Goal: Entertainment & Leisure: Consume media (video, audio)

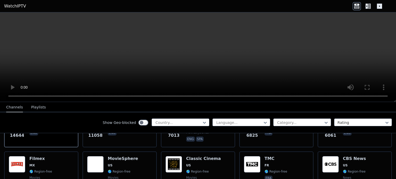
scroll to position [103, 0]
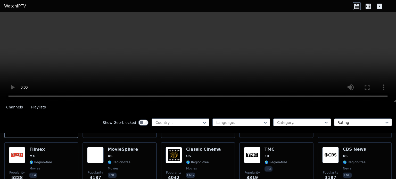
click at [174, 96] on video at bounding box center [198, 57] width 396 height 90
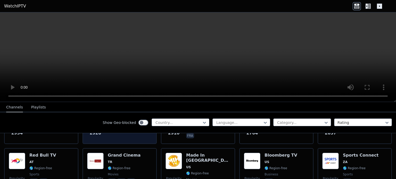
scroll to position [206, 0]
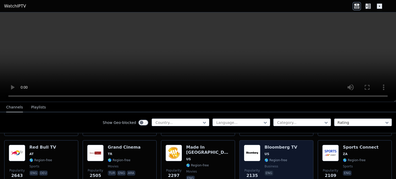
click at [247, 150] on img at bounding box center [252, 153] width 17 height 17
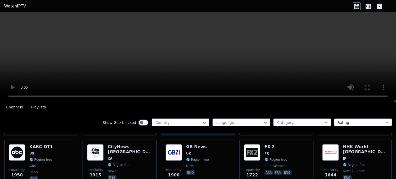
scroll to position [309, 0]
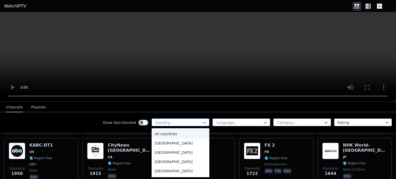
click at [176, 123] on div at bounding box center [178, 122] width 47 height 5
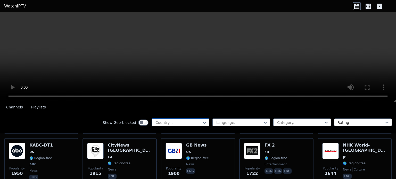
click at [176, 123] on div at bounding box center [178, 122] width 47 height 5
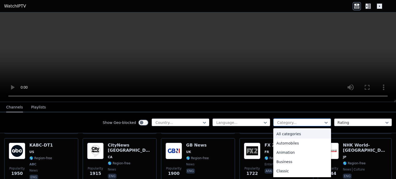
click at [289, 120] on div at bounding box center [300, 122] width 47 height 5
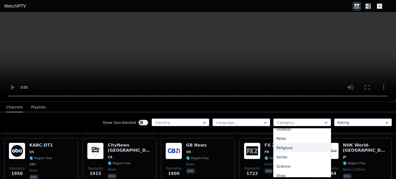
scroll to position [203, 0]
click at [282, 153] on div "Sports" at bounding box center [302, 153] width 58 height 9
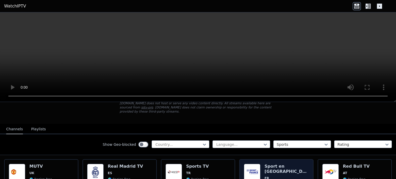
scroll to position [34, 0]
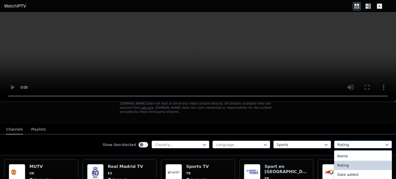
click at [338, 142] on div at bounding box center [361, 144] width 47 height 5
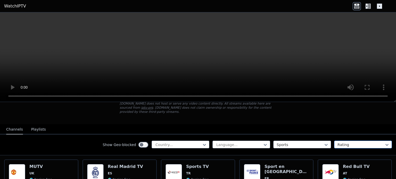
click at [338, 142] on div at bounding box center [361, 144] width 47 height 5
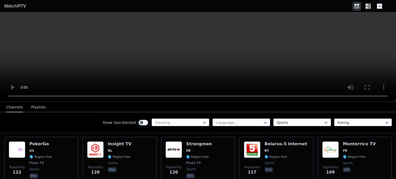
scroll to position [928, 0]
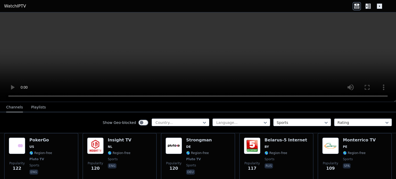
click at [352, 107] on nav "Channels Playlists" at bounding box center [198, 107] width 396 height 10
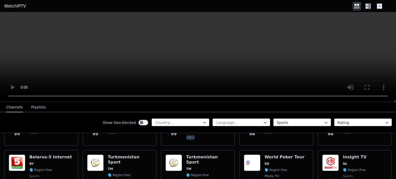
scroll to position [1066, 0]
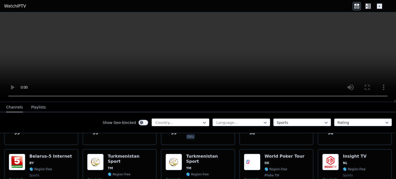
click at [174, 119] on div "Country..." at bounding box center [181, 123] width 58 height 8
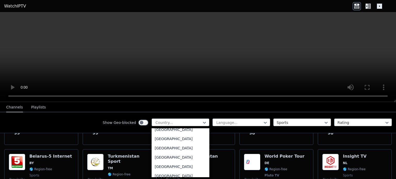
scroll to position [1375, 0]
click at [157, 167] on div "[GEOGRAPHIC_DATA]" at bounding box center [181, 165] width 58 height 9
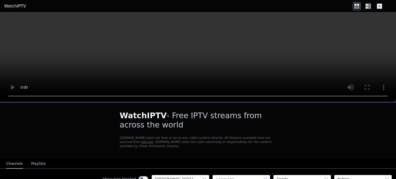
scroll to position [31, 0]
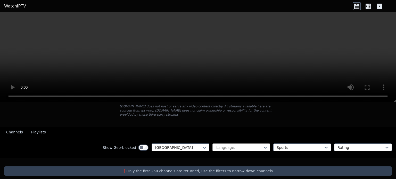
click at [257, 145] on div at bounding box center [239, 147] width 47 height 5
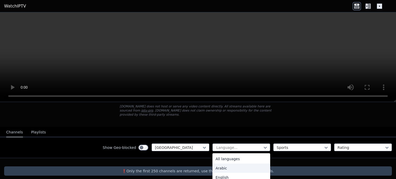
click at [232, 164] on div "Arabic" at bounding box center [241, 168] width 58 height 9
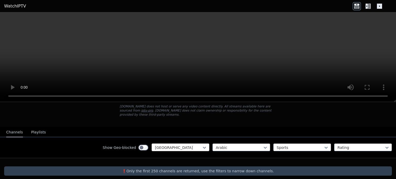
click at [182, 145] on div at bounding box center [178, 147] width 47 height 5
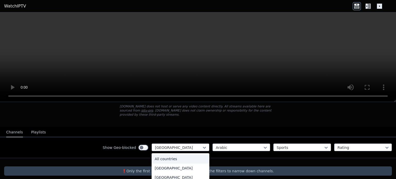
click at [184, 158] on div "All countries" at bounding box center [181, 158] width 58 height 9
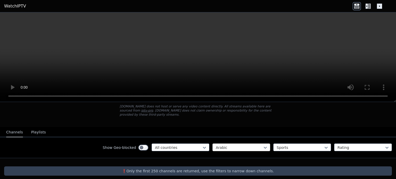
click at [224, 145] on div at bounding box center [239, 147] width 47 height 5
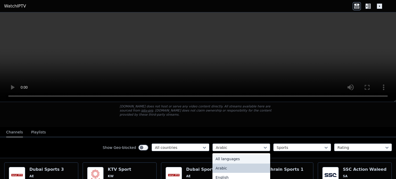
click at [220, 154] on div "All languages" at bounding box center [241, 158] width 58 height 9
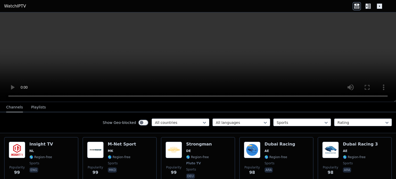
scroll to position [1028, 0]
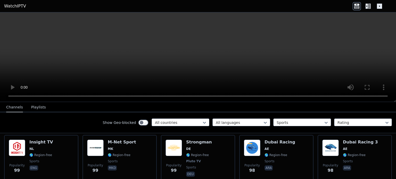
click at [41, 108] on button "Playlists" at bounding box center [38, 108] width 15 height 10
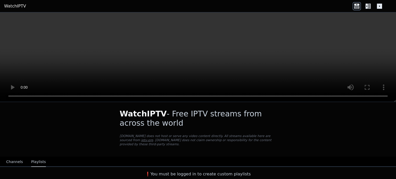
scroll to position [0, 0]
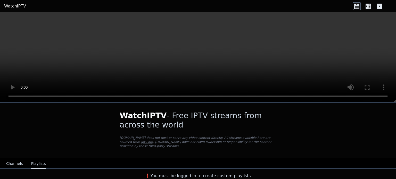
click at [11, 160] on button "Channels" at bounding box center [14, 164] width 17 height 10
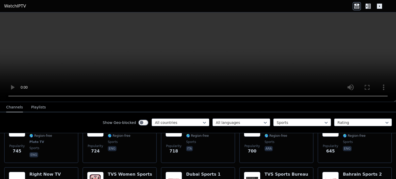
scroll to position [305, 0]
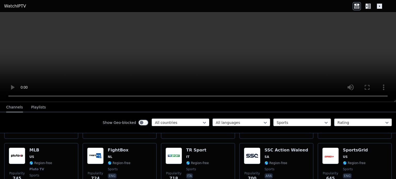
click at [21, 5] on link "WatchIPTV" at bounding box center [15, 6] width 22 height 6
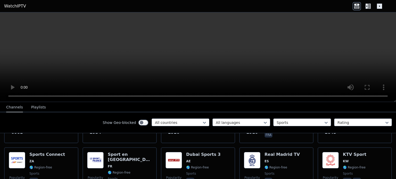
scroll to position [172, 0]
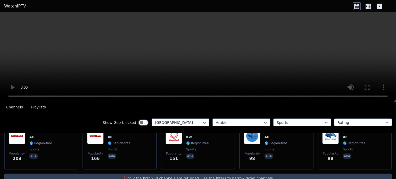
scroll to position [31, 0]
